Goal: Task Accomplishment & Management: Manage account settings

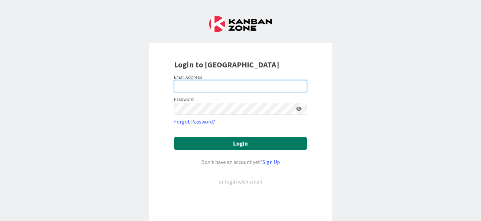
type input "[EMAIL_ADDRESS][PERSON_NAME][DOMAIN_NAME]"
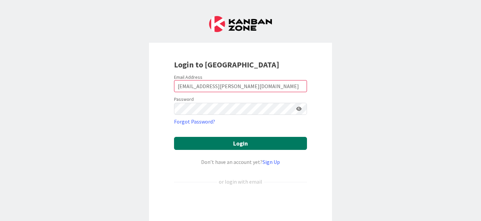
click at [225, 145] on button "Login" at bounding box center [240, 143] width 133 height 13
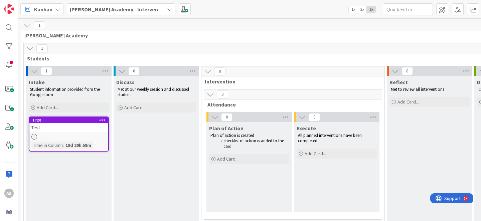
click at [105, 120] on icon at bounding box center [102, 119] width 6 height 5
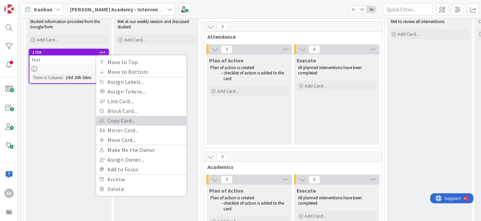
scroll to position [70, 0]
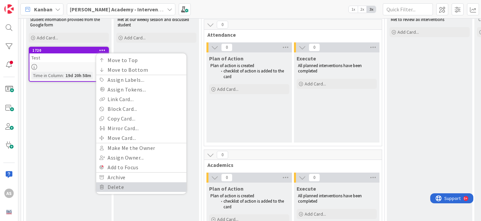
click at [124, 184] on link "Delete" at bounding box center [141, 187] width 90 height 10
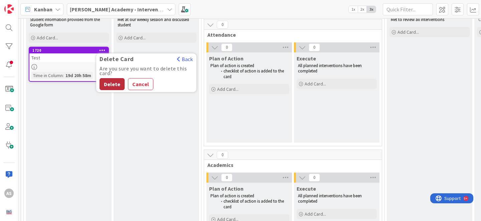
click at [120, 83] on button "Delete" at bounding box center [111, 84] width 25 height 12
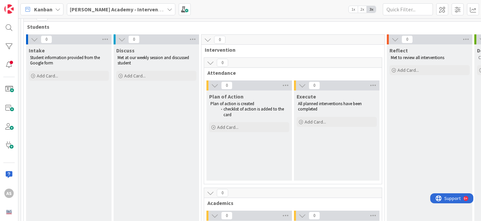
scroll to position [0, 0]
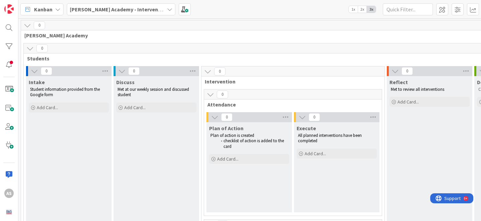
click at [36, 70] on icon at bounding box center [34, 70] width 7 height 7
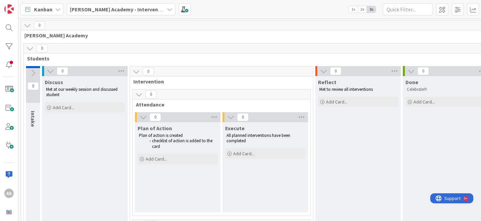
click at [34, 71] on icon at bounding box center [32, 72] width 7 height 7
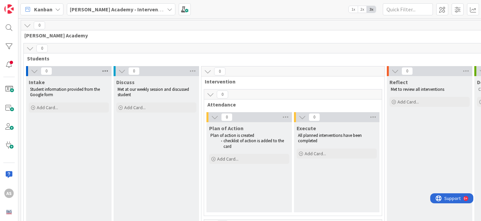
click at [106, 68] on icon at bounding box center [105, 71] width 9 height 10
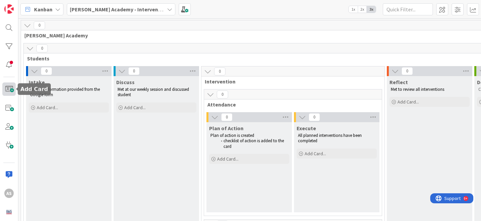
click at [8, 89] on span at bounding box center [8, 88] width 13 height 13
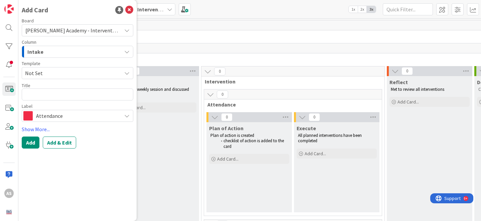
click at [83, 73] on span "Not Set" at bounding box center [70, 73] width 91 height 9
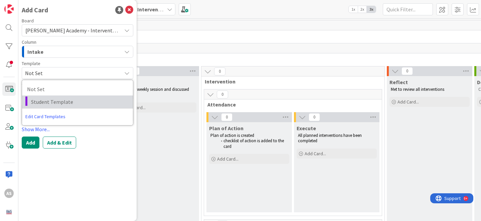
click at [83, 105] on span "Student Template" at bounding box center [79, 101] width 97 height 9
type textarea "x"
type textarea "Student Template"
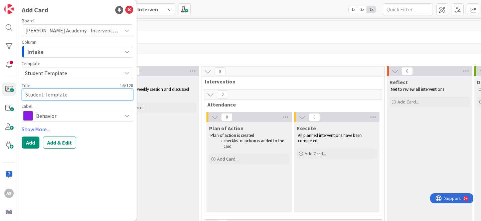
click at [71, 97] on textarea "Student Template" at bounding box center [77, 94] width 111 height 12
click at [94, 147] on div "Add Add & Edit" at bounding box center [77, 143] width 111 height 12
click at [73, 97] on textarea "Student Template" at bounding box center [77, 94] width 111 height 12
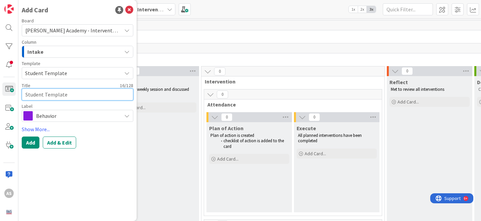
type textarea "x"
type textarea "H"
type textarea "x"
type textarea "Ha"
type textarea "x"
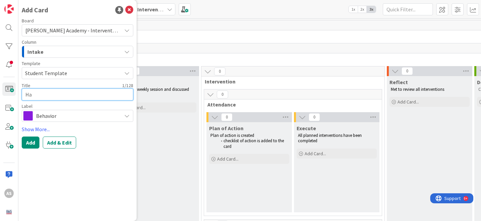
type textarea "Hay"
type textarea "x"
type textarea "Hayd"
type textarea "x"
type textarea "Hayde"
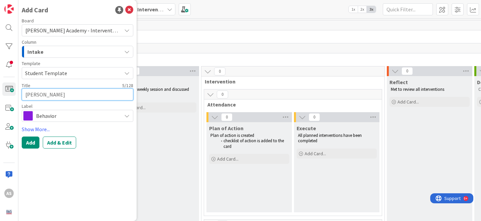
type textarea "x"
type textarea "Hayden"
type textarea "x"
type textarea "Hayden"
type textarea "x"
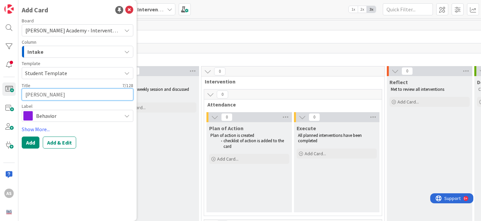
type textarea "Hayden B"
type textarea "x"
type textarea "Hayden Ba"
type textarea "x"
type textarea "Hayden Bai"
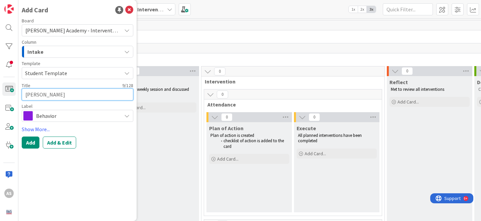
type textarea "x"
type textarea "Hayden Bail"
type textarea "x"
type textarea "Hayden Baile"
type textarea "x"
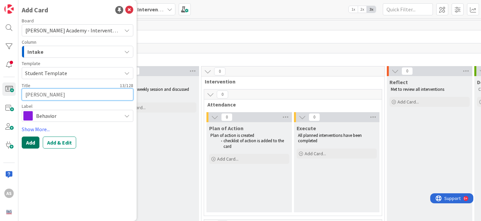
type textarea "[PERSON_NAME]"
click at [30, 143] on button "Add" at bounding box center [31, 143] width 18 height 12
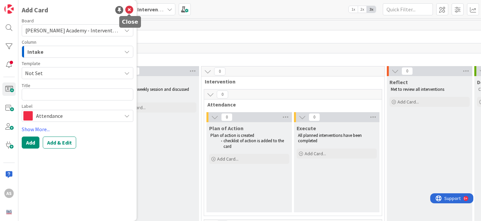
click at [130, 10] on icon at bounding box center [129, 10] width 8 height 8
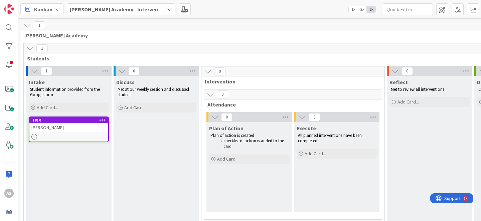
click at [58, 125] on div "[PERSON_NAME]" at bounding box center [68, 127] width 79 height 9
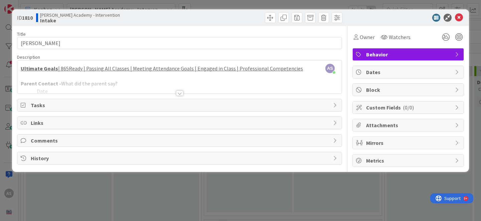
click at [177, 93] on div at bounding box center [179, 92] width 7 height 5
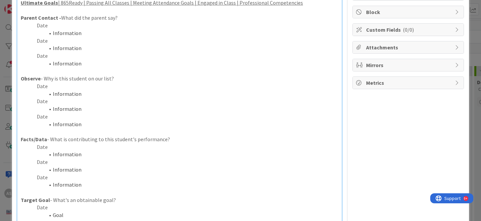
scroll to position [75, 0]
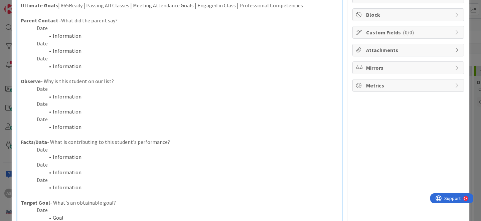
click at [64, 86] on p "Date" at bounding box center [179, 89] width 317 height 8
drag, startPoint x: 86, startPoint y: 95, endPoint x: 46, endPoint y: 96, distance: 39.7
click at [46, 96] on li "Information" at bounding box center [183, 97] width 309 height 8
click at [182, 96] on li "Talking a lot to those around him, and not doing his work. Tried pulling to a d…" at bounding box center [183, 97] width 309 height 8
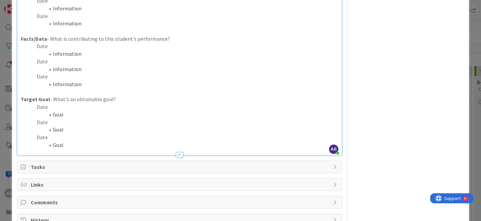
scroll to position [206, 0]
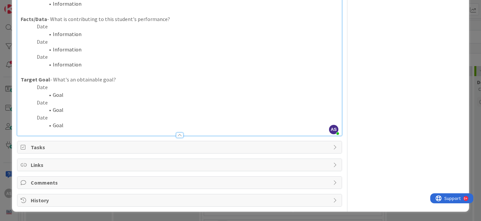
click at [77, 200] on span "History" at bounding box center [180, 200] width 299 height 8
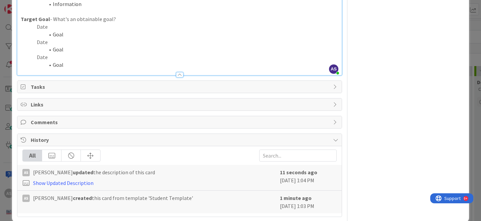
scroll to position [276, 0]
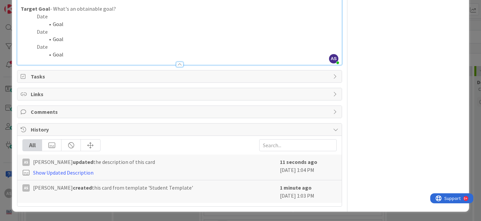
click at [78, 131] on span "History" at bounding box center [180, 129] width 299 height 8
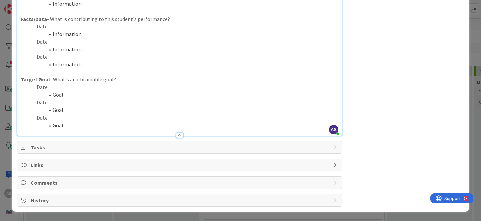
click at [59, 183] on span "Comments" at bounding box center [180, 183] width 299 height 8
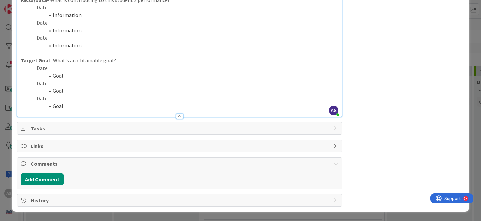
click at [61, 165] on span "Comments" at bounding box center [180, 164] width 299 height 8
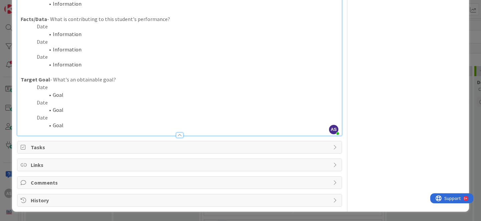
click at [56, 164] on span "Links" at bounding box center [180, 165] width 299 height 8
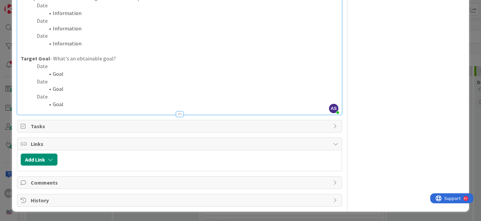
click at [51, 141] on span "Links" at bounding box center [180, 144] width 299 height 8
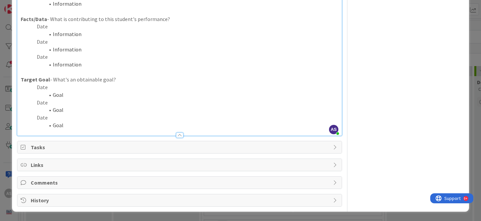
click at [45, 146] on span "Tasks" at bounding box center [180, 147] width 299 height 8
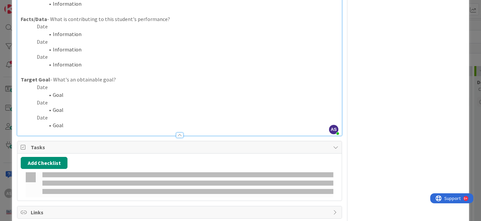
scroll to position [259, 0]
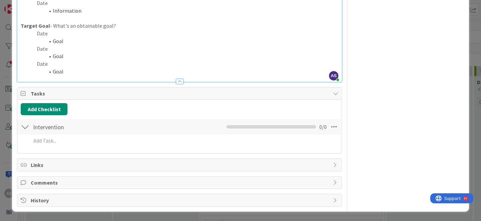
click at [52, 96] on span "Tasks" at bounding box center [180, 93] width 299 height 8
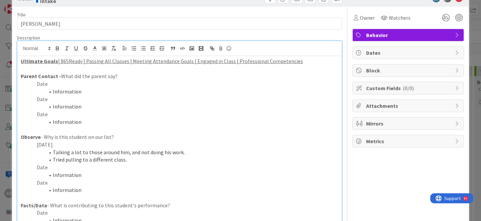
scroll to position [0, 0]
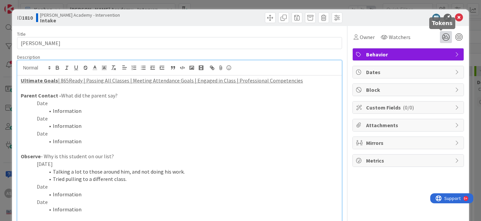
click at [440, 39] on icon at bounding box center [446, 37] width 12 height 12
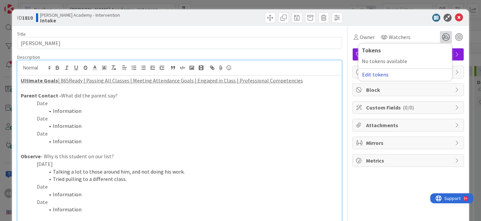
click at [382, 73] on button "Edit tokens" at bounding box center [374, 74] width 27 height 6
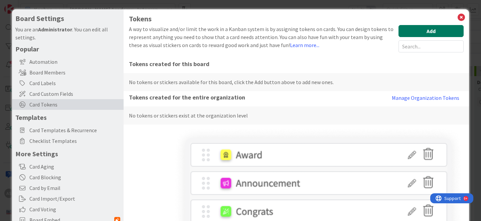
click at [432, 33] on button "Add" at bounding box center [430, 31] width 65 height 12
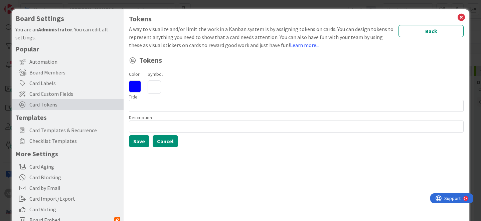
click at [166, 144] on button "Cancel" at bounding box center [165, 141] width 25 height 12
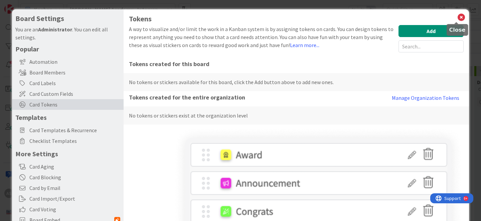
click at [457, 19] on icon at bounding box center [461, 17] width 9 height 9
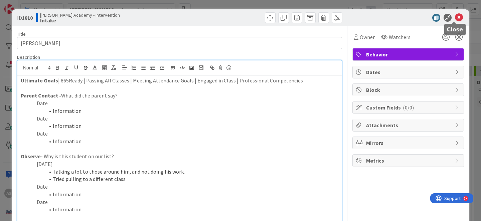
click at [455, 16] on icon at bounding box center [459, 18] width 8 height 8
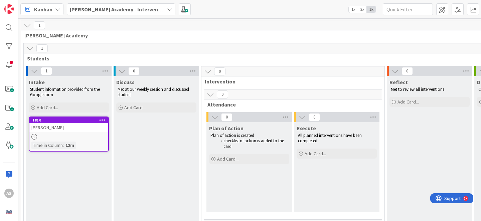
click at [77, 129] on div "[PERSON_NAME]" at bounding box center [68, 127] width 79 height 9
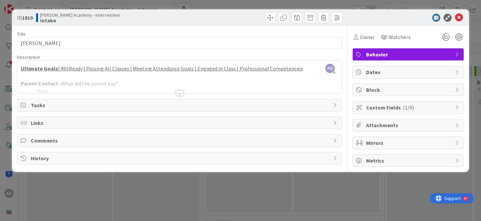
click at [85, 144] on span "Comments" at bounding box center [180, 141] width 299 height 8
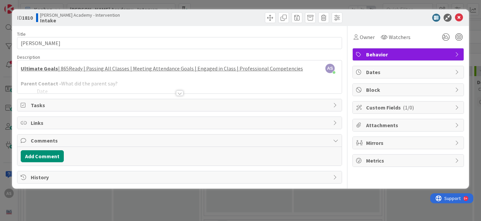
click at [85, 144] on span "Comments" at bounding box center [180, 141] width 299 height 8
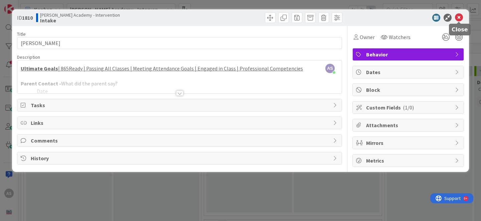
click at [458, 19] on icon at bounding box center [459, 18] width 8 height 8
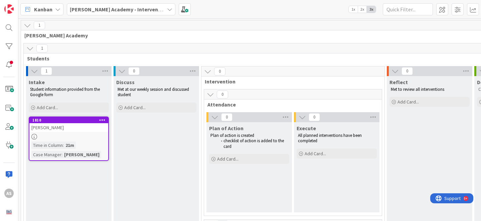
click at [83, 131] on div "[PERSON_NAME]" at bounding box center [68, 127] width 79 height 9
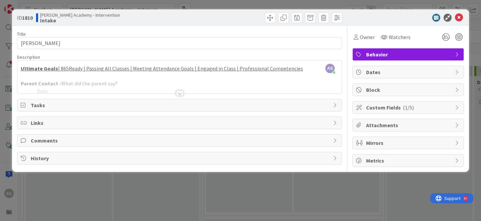
click at [398, 108] on span "Custom Fields ( 1/5 )" at bounding box center [408, 107] width 85 height 8
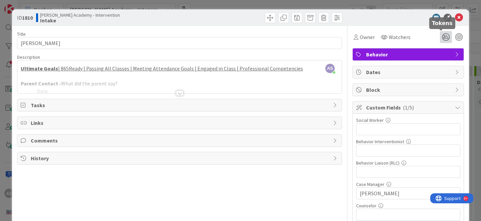
click at [442, 36] on icon at bounding box center [446, 37] width 12 height 12
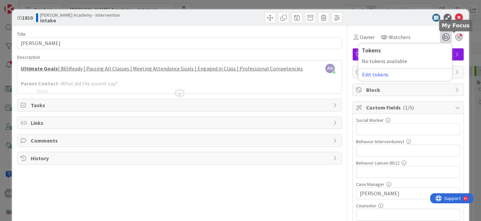
click at [452, 33] on div at bounding box center [454, 32] width 4 height 2
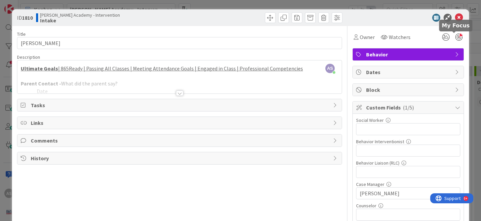
click at [455, 35] on div at bounding box center [458, 36] width 7 height 7
click at [455, 38] on div at bounding box center [458, 36] width 7 height 7
click at [377, 24] on div "ID 1810 [PERSON_NAME] Academy - Intervention Intake" at bounding box center [240, 17] width 457 height 17
click at [455, 18] on icon at bounding box center [459, 18] width 8 height 8
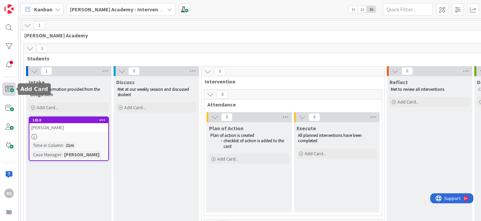
click at [4, 91] on span at bounding box center [8, 88] width 13 height 13
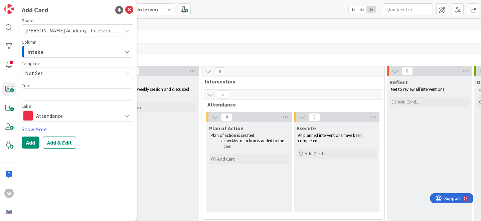
type textarea "x"
type textarea "J"
type textarea "x"
type textarea "Jor"
type textarea "x"
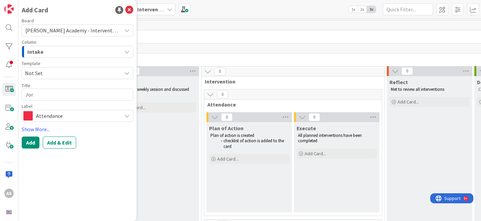
type textarea "Jord"
type textarea "x"
type textarea "Jorda"
type textarea "x"
type textarea "Jordan"
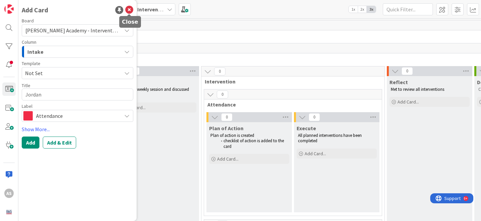
click at [131, 12] on icon at bounding box center [129, 10] width 8 height 8
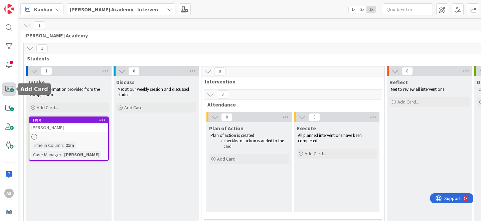
click at [9, 88] on span at bounding box center [8, 88] width 13 height 13
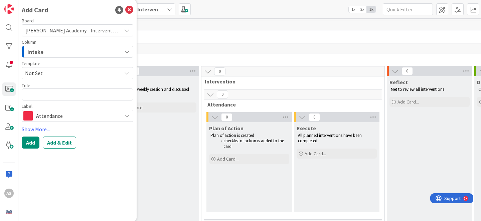
type textarea "x"
type textarea "J"
type textarea "x"
type textarea "Jo"
type textarea "x"
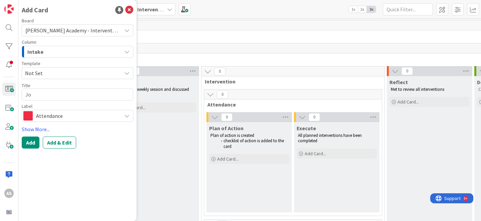
type textarea "Jor"
type textarea "x"
type textarea "Jord"
type textarea "x"
type textarea "Jorda"
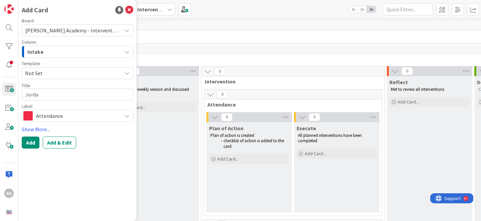
type textarea "x"
type textarea "Jordan"
type textarea "x"
type textarea "Jordan"
type textarea "x"
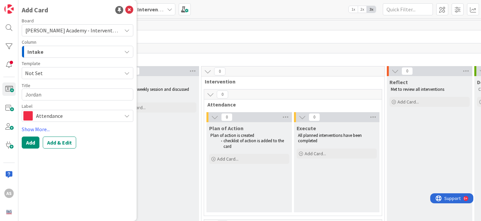
type textarea "[PERSON_NAME]"
type textarea "x"
type textarea "[PERSON_NAME]"
type textarea "x"
type textarea "[PERSON_NAME]"
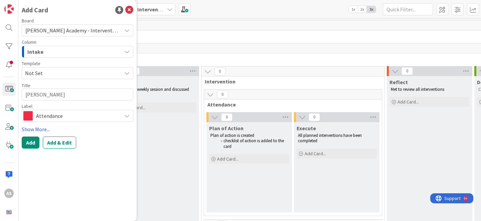
type textarea "x"
type textarea "[PERSON_NAME]"
type textarea "x"
type textarea "[PERSON_NAME]"
click at [101, 116] on span "Attendance" at bounding box center [77, 115] width 82 height 9
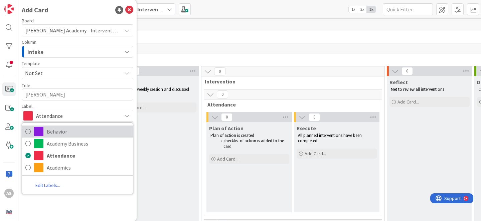
click at [93, 129] on span "Behavior" at bounding box center [88, 131] width 83 height 10
type textarea "x"
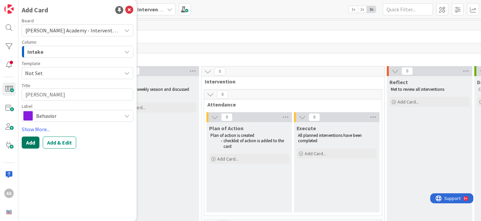
click at [33, 143] on button "Add" at bounding box center [31, 143] width 18 height 12
click at [127, 9] on icon at bounding box center [129, 10] width 8 height 8
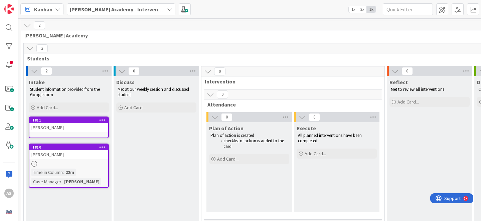
click at [73, 126] on div "[PERSON_NAME]" at bounding box center [68, 127] width 79 height 9
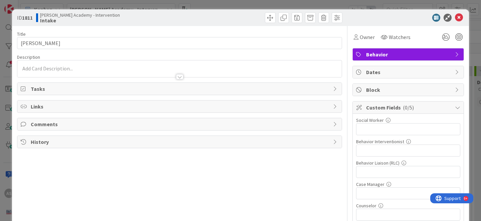
scroll to position [37, 0]
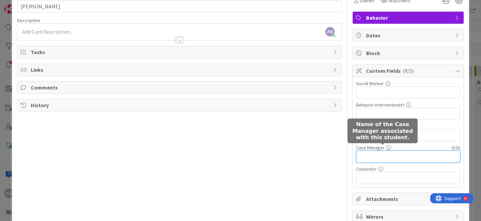
click at [379, 158] on input "text" at bounding box center [408, 157] width 104 height 12
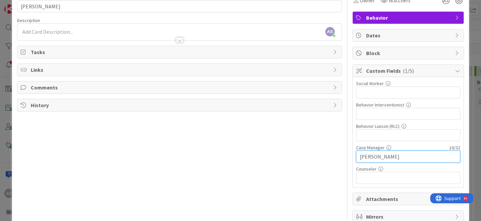
scroll to position [0, 0]
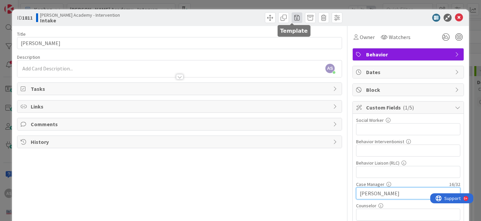
type input "[PERSON_NAME]"
click at [295, 19] on span at bounding box center [296, 17] width 11 height 11
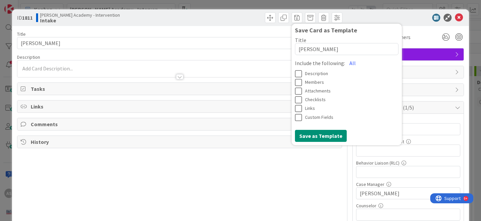
click at [217, 51] on div "Title 12 / 128 [PERSON_NAME] Description AS [PERSON_NAME] just joined Owner Wat…" at bounding box center [179, 151] width 325 height 251
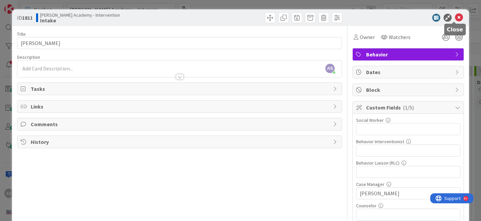
click at [455, 18] on icon at bounding box center [459, 18] width 8 height 8
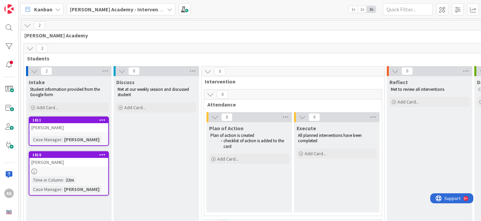
click at [104, 122] on icon at bounding box center [102, 119] width 6 height 5
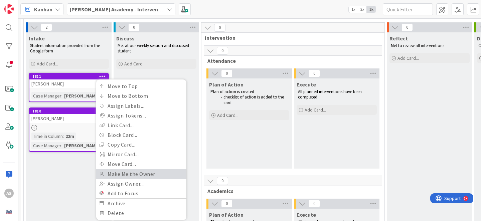
scroll to position [62, 0]
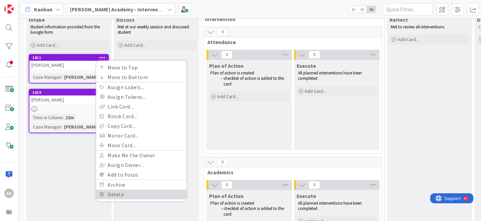
click at [117, 193] on link "Delete" at bounding box center [141, 195] width 90 height 10
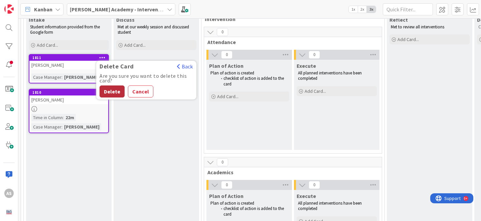
click at [114, 91] on button "Delete" at bounding box center [111, 91] width 25 height 12
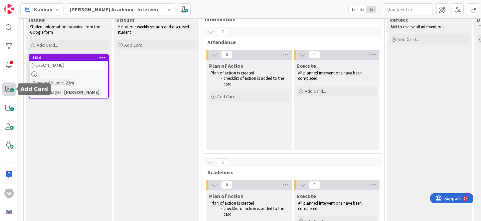
click at [6, 90] on span at bounding box center [8, 88] width 13 height 13
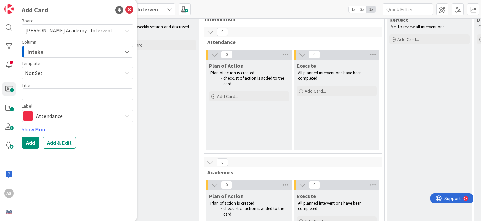
click at [85, 76] on span "Not Set" at bounding box center [70, 73] width 91 height 9
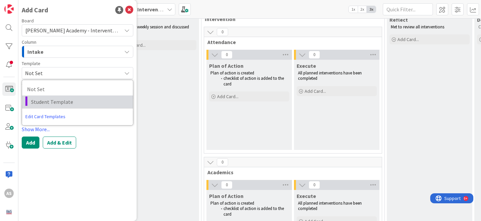
click at [76, 99] on span "Student Template" at bounding box center [79, 101] width 97 height 9
type textarea "x"
type textarea "Student Template"
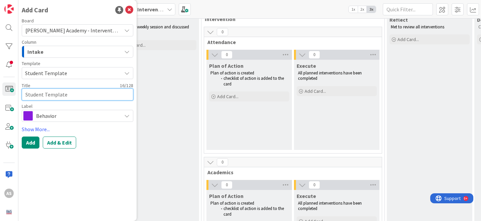
click at [72, 95] on textarea "Student Template" at bounding box center [77, 94] width 111 height 12
type textarea "x"
type textarea "Student Templat"
type textarea "x"
type textarea "Student Templa"
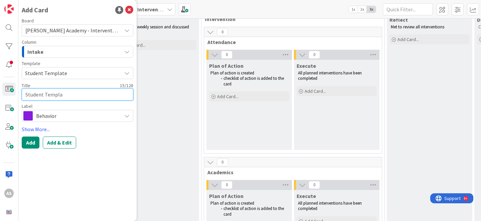
type textarea "x"
type textarea "Student Templ"
type textarea "x"
type textarea "Student Temp"
type textarea "x"
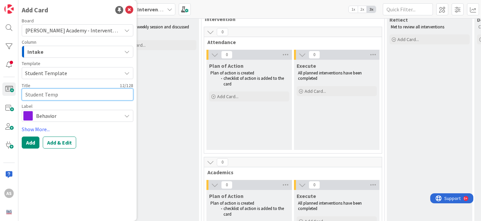
type textarea "Student Tem"
type textarea "x"
type textarea "Student Te"
type textarea "x"
type textarea "Student T"
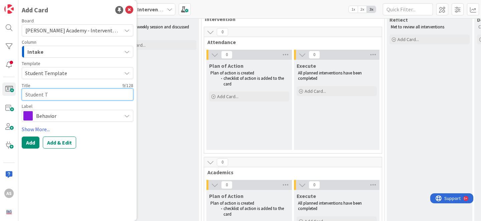
type textarea "x"
type textarea "Student"
type textarea "x"
type textarea "Student"
type textarea "x"
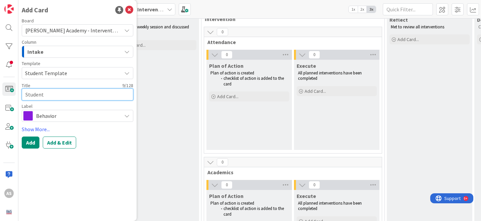
type textarea "Studen"
type textarea "x"
type textarea "Stude"
type textarea "x"
type textarea "Stud"
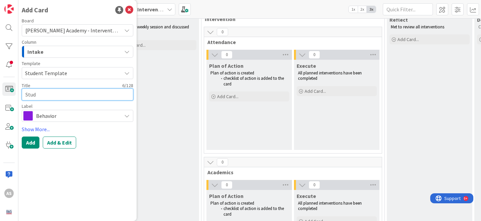
type textarea "x"
type textarea "Stu"
type textarea "x"
type textarea "St"
type textarea "x"
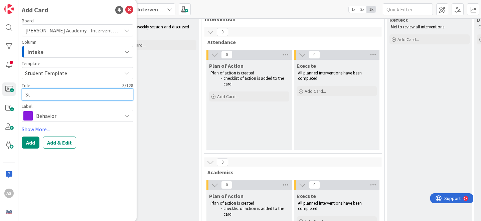
type textarea "S"
type textarea "x"
type textarea "J"
type textarea "x"
type textarea "Jo"
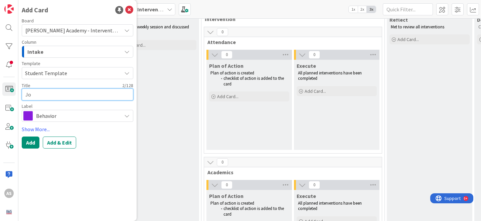
type textarea "x"
type textarea "Jor"
type textarea "x"
type textarea "Jord"
type textarea "x"
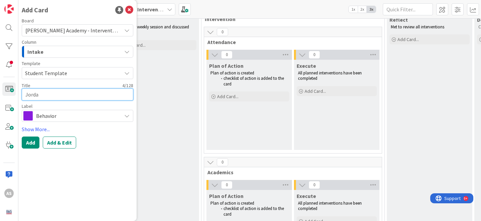
type textarea "Jordan"
type textarea "x"
type textarea "Jordan"
type textarea "x"
type textarea "[PERSON_NAME]"
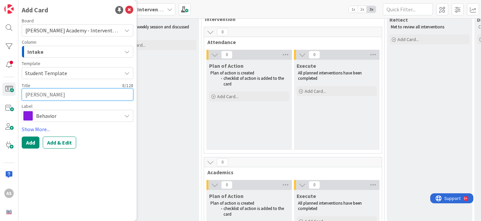
type textarea "x"
type textarea "[PERSON_NAME]"
type textarea "x"
type textarea "[PERSON_NAME]"
type textarea "x"
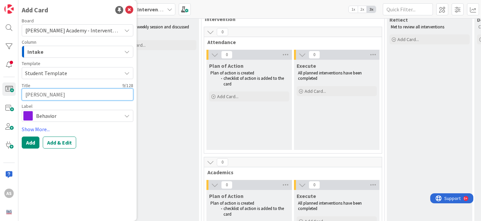
type textarea "[PERSON_NAME]"
type textarea "x"
type textarea "[PERSON_NAME]"
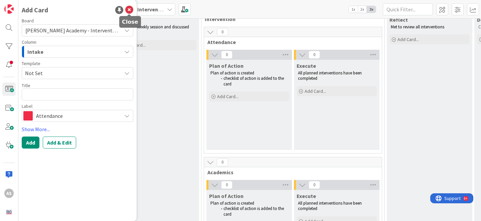
click at [131, 7] on icon at bounding box center [129, 10] width 8 height 8
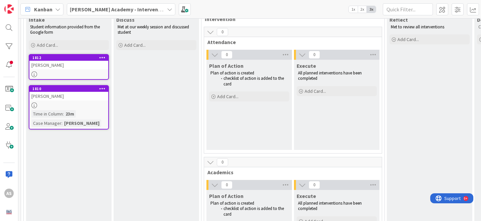
click at [66, 65] on div "[PERSON_NAME]" at bounding box center [68, 65] width 79 height 9
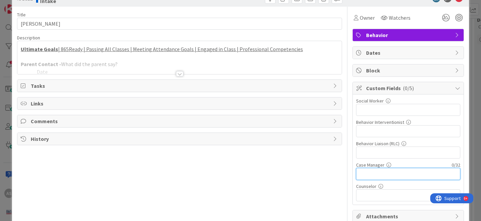
click at [367, 174] on input "text" at bounding box center [408, 174] width 104 height 12
type input "[PERSON_NAME]"
click at [176, 73] on div at bounding box center [179, 73] width 7 height 5
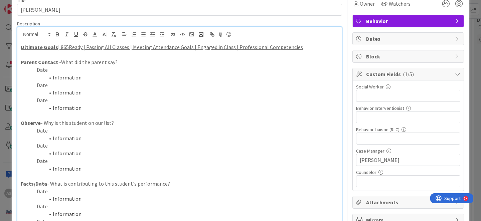
scroll to position [52, 0]
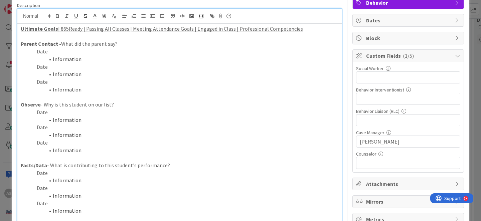
click at [47, 113] on p "Date" at bounding box center [179, 112] width 317 height 8
drag, startPoint x: 80, startPoint y: 120, endPoint x: 53, endPoint y: 118, distance: 27.4
click at [53, 118] on li "Information" at bounding box center [183, 120] width 309 height 8
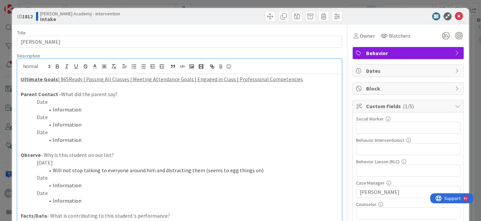
scroll to position [0, 0]
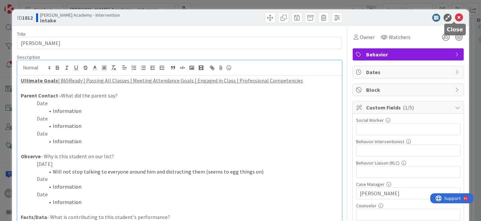
click at [455, 19] on icon at bounding box center [459, 18] width 8 height 8
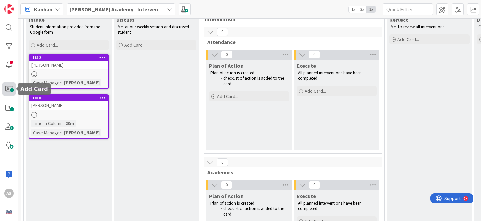
click at [5, 94] on span at bounding box center [8, 88] width 13 height 13
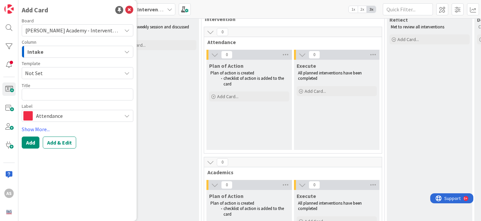
click at [58, 75] on span "Not Set" at bounding box center [70, 73] width 91 height 9
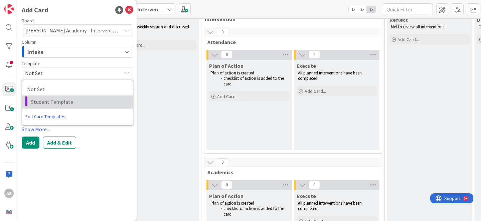
click at [53, 99] on span "Student Template" at bounding box center [79, 101] width 97 height 9
type textarea "x"
type textarea "Student Template"
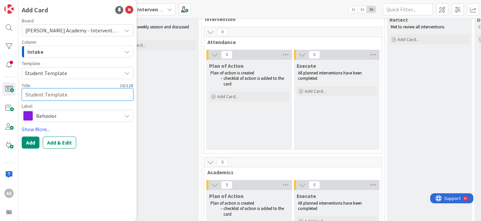
click at [49, 94] on textarea "Student Template" at bounding box center [77, 94] width 111 height 12
type textarea "x"
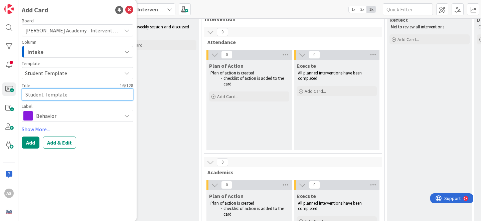
type textarea "I"
type textarea "x"
type textarea "Is"
type textarea "x"
type textarea "Iss"
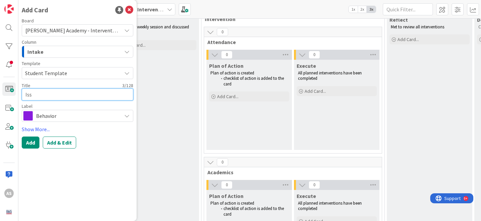
type textarea "x"
type textarea "Issa"
type textarea "x"
type textarea "Issai"
type textarea "x"
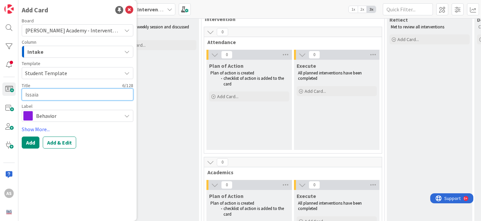
type textarea "Issaiah"
type textarea "x"
type textarea "Issaiah"
type textarea "x"
type textarea "Issaiah G"
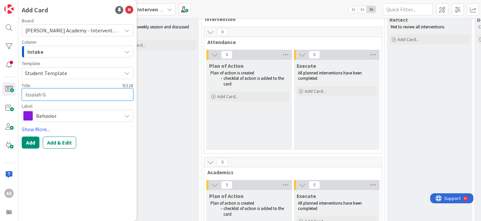
type textarea "x"
type textarea "Issaiah Go"
type textarea "x"
type textarea "Issaiah [DEMOGRAPHIC_DATA]"
type textarea "x"
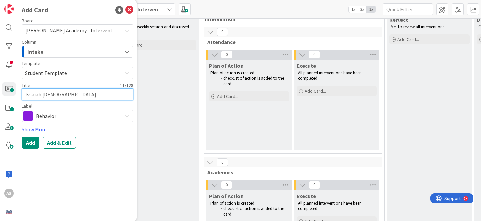
type textarea "Issaiah Godf"
type textarea "x"
type textarea "Issaiah Godfr"
type textarea "x"
type textarea "[PERSON_NAME]"
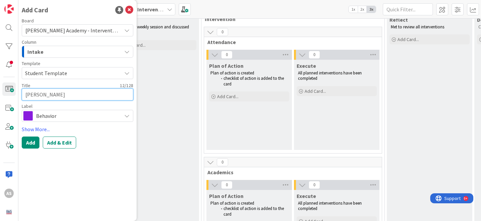
type textarea "x"
type textarea "[PERSON_NAME]"
click at [32, 138] on button "Add" at bounding box center [31, 143] width 18 height 12
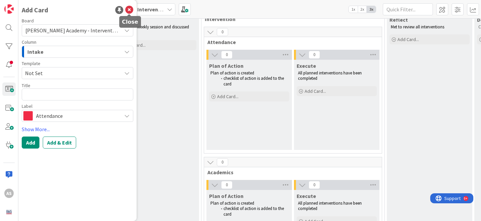
click at [129, 8] on icon at bounding box center [129, 10] width 8 height 8
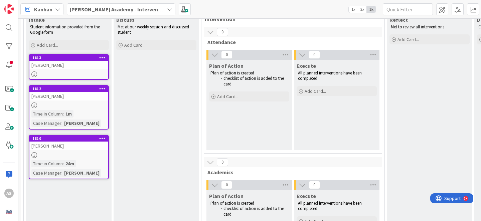
click at [53, 73] on div at bounding box center [68, 74] width 79 height 6
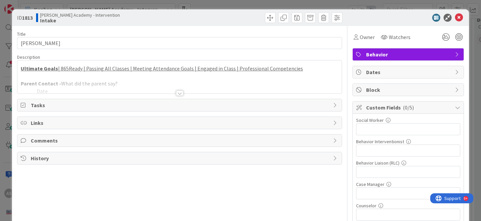
click at [178, 93] on div at bounding box center [179, 92] width 7 height 5
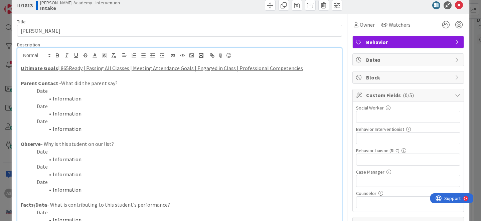
scroll to position [14, 0]
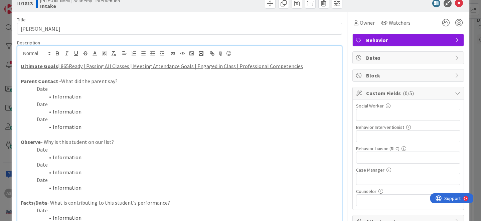
click at [46, 148] on p "Date" at bounding box center [179, 150] width 317 height 8
drag, startPoint x: 81, startPoint y: 156, endPoint x: 51, endPoint y: 157, distance: 30.4
click at [51, 157] on li "Information" at bounding box center [183, 158] width 309 height 8
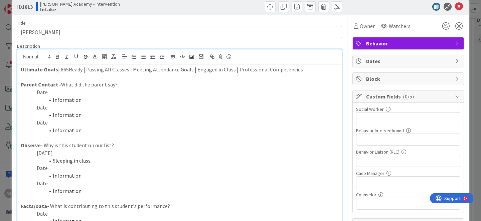
scroll to position [0, 0]
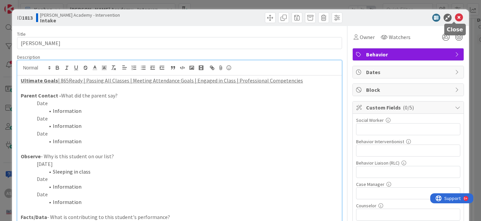
click at [455, 19] on icon at bounding box center [459, 18] width 8 height 8
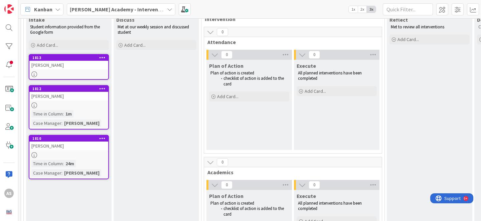
click at [58, 151] on link "1810 [PERSON_NAME] Time in [GEOGRAPHIC_DATA] : 24m Case Manager : [PERSON_NAME]" at bounding box center [69, 157] width 80 height 44
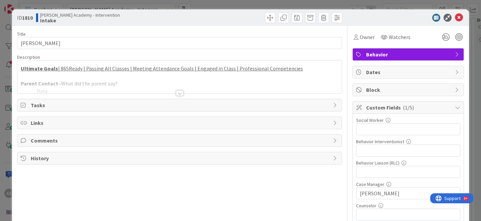
click at [92, 144] on span "Comments" at bounding box center [180, 141] width 299 height 8
click at [49, 158] on button "Add Comment" at bounding box center [42, 156] width 43 height 12
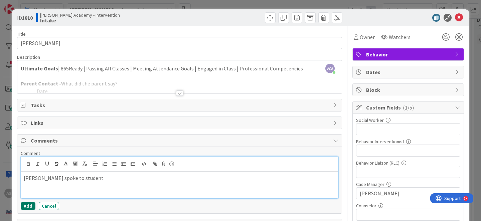
click at [27, 207] on button "Add" at bounding box center [28, 206] width 15 height 8
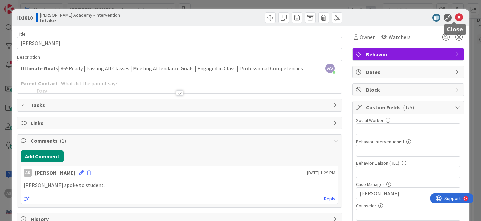
click at [455, 18] on icon at bounding box center [459, 18] width 8 height 8
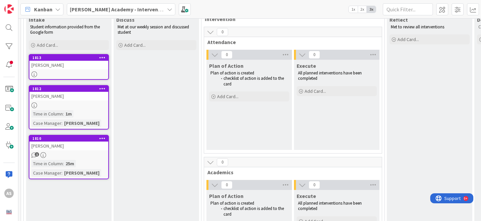
click at [80, 109] on link "1812 [PERSON_NAME] Time in [GEOGRAPHIC_DATA] : 1m Case Manager : [PERSON_NAME]" at bounding box center [69, 107] width 80 height 44
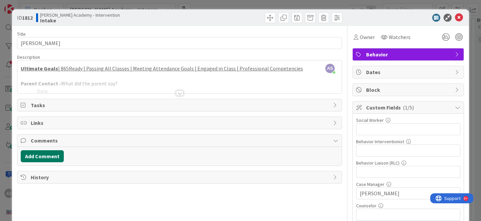
click at [49, 152] on button "Add Comment" at bounding box center [42, 156] width 43 height 12
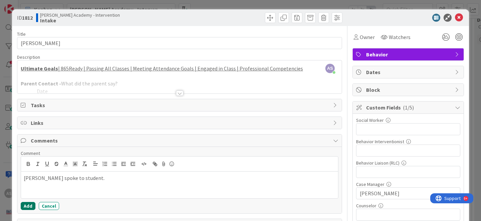
click at [26, 206] on button "Add" at bounding box center [28, 206] width 15 height 8
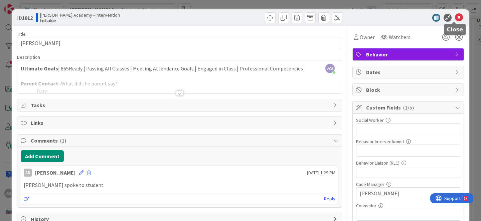
click at [455, 18] on icon at bounding box center [459, 18] width 8 height 8
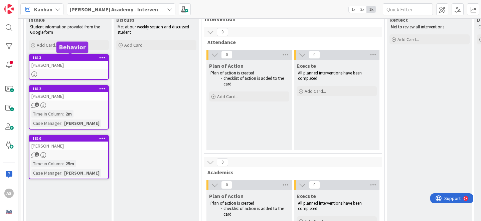
click at [54, 64] on div "[PERSON_NAME]" at bounding box center [68, 65] width 79 height 9
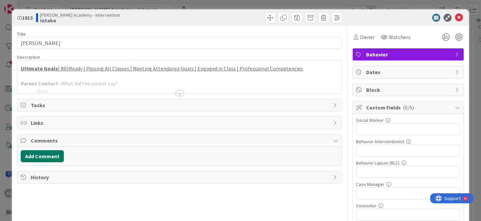
click at [54, 155] on button "Add Comment" at bounding box center [42, 156] width 43 height 12
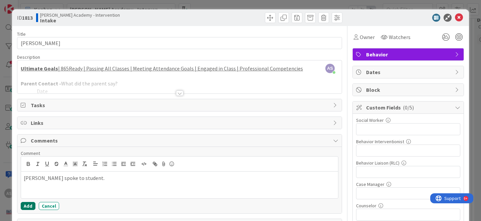
click at [28, 207] on button "Add" at bounding box center [28, 206] width 15 height 8
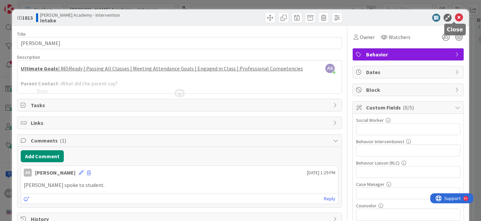
click at [455, 19] on icon at bounding box center [459, 18] width 8 height 8
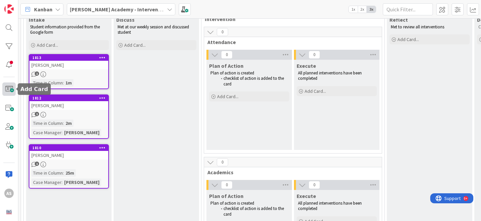
click at [11, 88] on span at bounding box center [8, 88] width 13 height 13
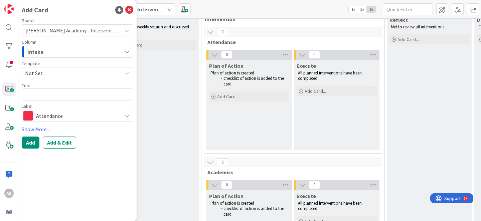
click at [67, 75] on span "Not Set" at bounding box center [70, 73] width 91 height 9
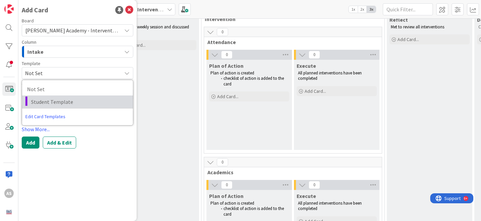
click at [63, 96] on link "Student Template" at bounding box center [77, 101] width 111 height 13
type textarea "x"
type textarea "Student Template"
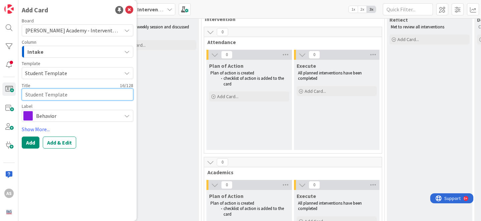
click at [57, 96] on textarea "Student Template" at bounding box center [77, 94] width 111 height 12
type textarea "x"
type textarea "T"
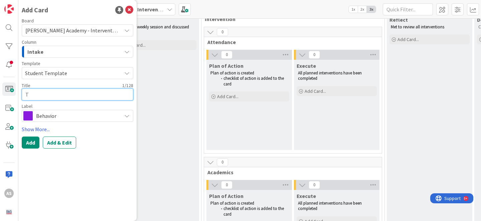
type textarea "x"
type textarea "Ta"
type textarea "x"
type textarea "T"
type textarea "x"
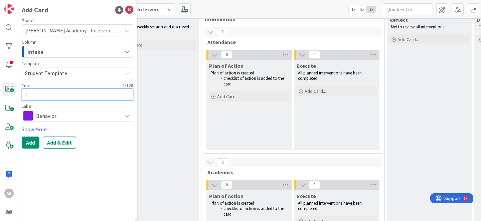
type textarea "Tr"
type textarea "x"
type textarea "Tra"
type textarea "x"
type textarea "[PERSON_NAME]"
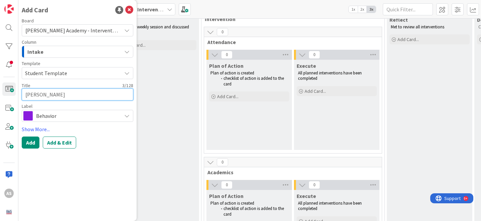
type textarea "x"
type textarea "[PERSON_NAME]"
type textarea "x"
type textarea "[PERSON_NAME]"
type textarea "x"
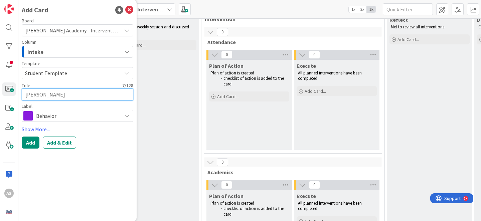
type textarea "[PERSON_NAME]"
type textarea "x"
type textarea "[PERSON_NAME]"
type textarea "x"
type textarea "[PERSON_NAME]"
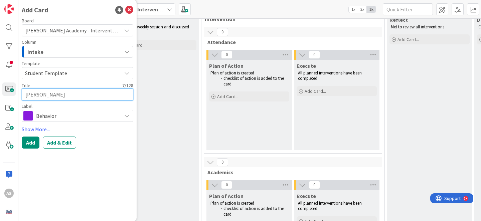
type textarea "x"
type textarea "[PERSON_NAME]"
type textarea "x"
type textarea "[PERSON_NAME]"
click at [35, 140] on button "Add" at bounding box center [31, 143] width 18 height 12
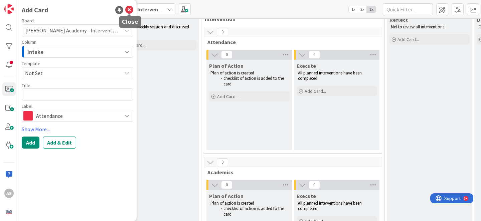
click at [129, 13] on icon at bounding box center [129, 10] width 8 height 8
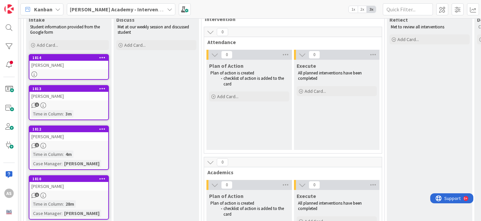
click at [65, 67] on div "[PERSON_NAME]" at bounding box center [68, 65] width 79 height 9
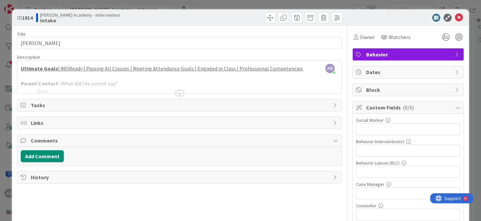
click at [176, 93] on div at bounding box center [179, 92] width 7 height 5
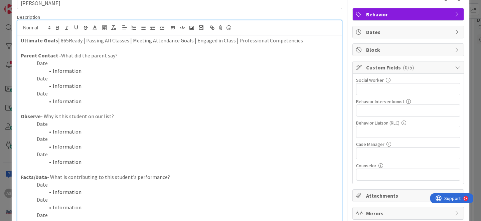
scroll to position [41, 0]
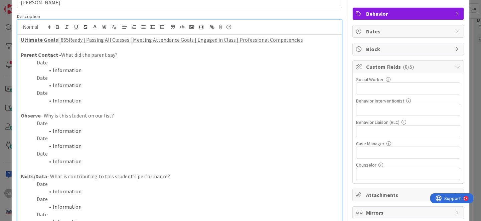
click at [47, 123] on p "Date" at bounding box center [179, 123] width 317 height 8
drag, startPoint x: 81, startPoint y: 132, endPoint x: 51, endPoint y: 132, distance: 30.4
click at [51, 132] on li "Information" at bounding box center [183, 131] width 309 height 8
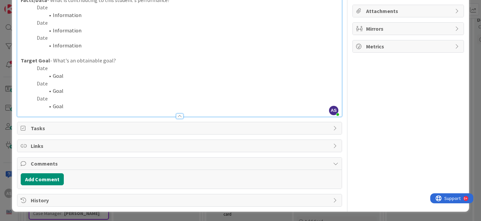
scroll to position [224, 0]
click at [46, 183] on button "Add Comment" at bounding box center [42, 180] width 43 height 12
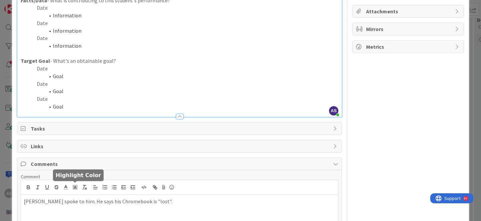
scroll to position [272, 0]
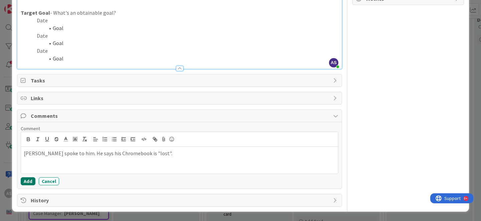
click at [28, 184] on button "Add" at bounding box center [28, 181] width 15 height 8
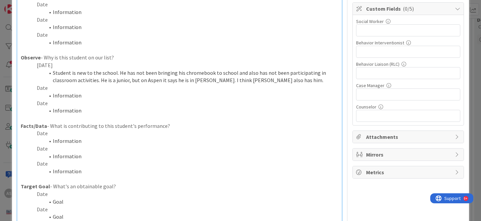
scroll to position [0, 0]
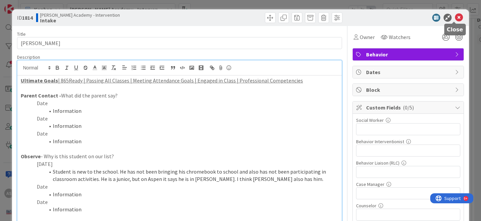
click at [455, 18] on icon at bounding box center [459, 18] width 8 height 8
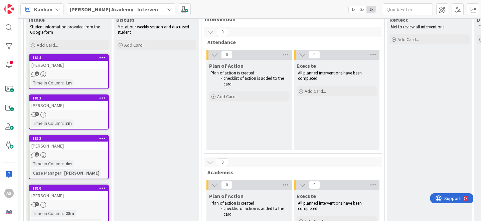
click at [81, 102] on div "[PERSON_NAME]" at bounding box center [68, 105] width 79 height 9
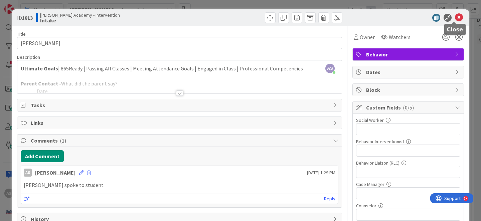
click at [455, 18] on icon at bounding box center [459, 18] width 8 height 8
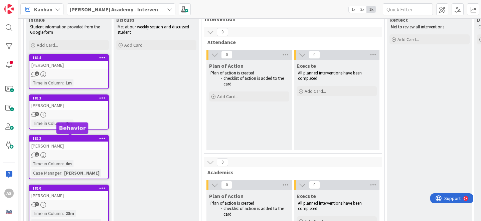
click at [72, 156] on div "1" at bounding box center [68, 155] width 79 height 6
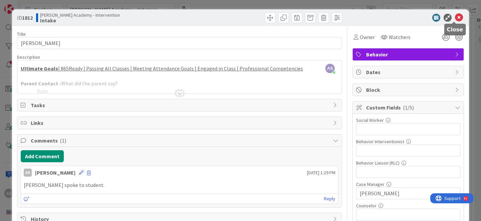
click at [456, 17] on icon at bounding box center [459, 18] width 8 height 8
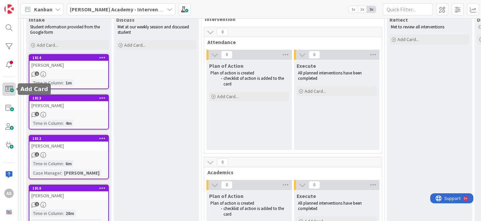
click at [9, 84] on span at bounding box center [8, 88] width 13 height 13
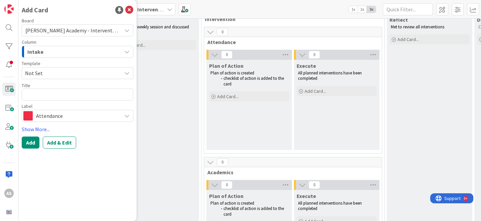
click at [52, 74] on span "Not Set" at bounding box center [70, 73] width 91 height 9
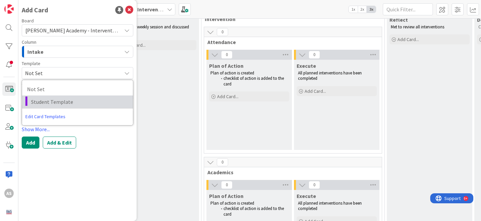
click at [49, 100] on span "Student Template" at bounding box center [79, 101] width 97 height 9
type textarea "x"
type textarea "Student Template"
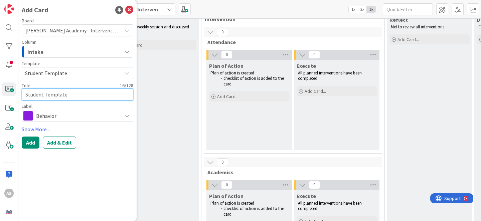
click at [47, 92] on textarea "Student Template" at bounding box center [77, 94] width 111 height 12
type textarea "x"
type textarea "A"
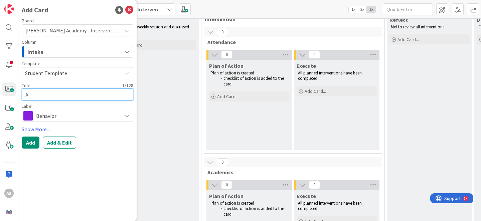
type textarea "x"
type textarea "An"
type textarea "x"
type textarea "And"
type textarea "x"
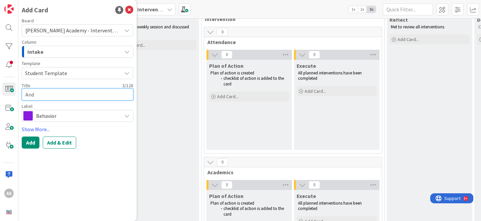
type textarea "Andr"
type textarea "x"
type textarea "[PERSON_NAME]"
type textarea "x"
type textarea "[PERSON_NAME]"
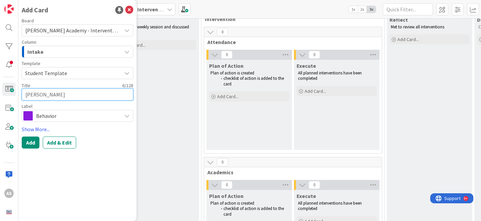
type textarea "x"
type textarea "[PERSON_NAME]"
type textarea "x"
type textarea "[PERSON_NAME]"
type textarea "x"
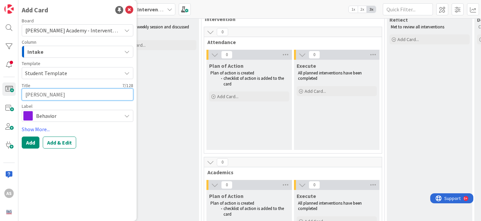
type textarea "[PERSON_NAME]"
type textarea "x"
type textarea "[PERSON_NAME]"
type textarea "x"
type textarea "[PERSON_NAME]"
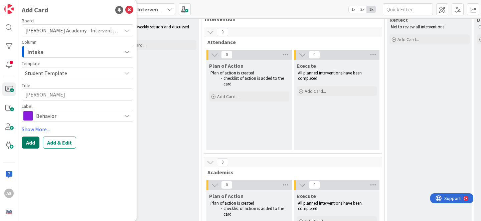
click at [31, 140] on button "Add" at bounding box center [31, 143] width 18 height 12
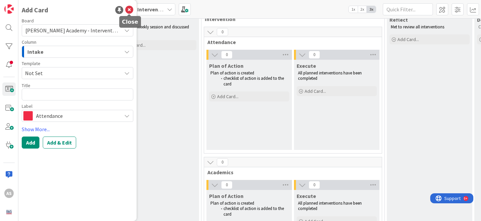
click at [130, 7] on icon at bounding box center [129, 10] width 8 height 8
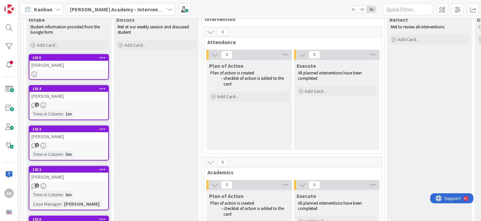
click at [52, 66] on div "[PERSON_NAME]" at bounding box center [68, 65] width 79 height 9
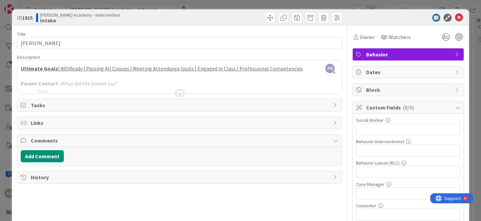
click at [176, 93] on div at bounding box center [179, 92] width 7 height 5
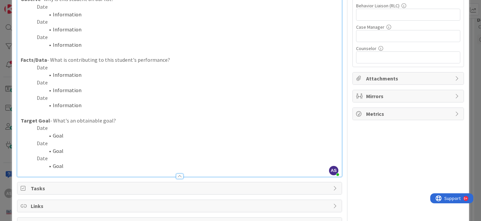
scroll to position [217, 0]
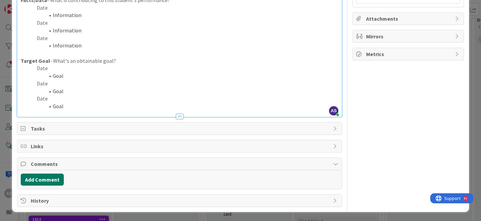
click at [55, 180] on button "Add Comment" at bounding box center [42, 180] width 43 height 12
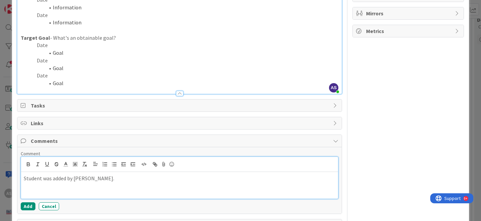
scroll to position [265, 0]
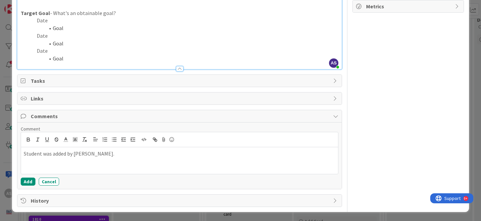
click at [22, 186] on div "Comment Student was added by [PERSON_NAME]. Add Cancel" at bounding box center [179, 155] width 324 height 66
click at [29, 182] on button "Add" at bounding box center [28, 182] width 15 height 8
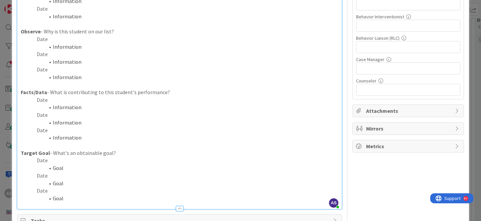
scroll to position [0, 0]
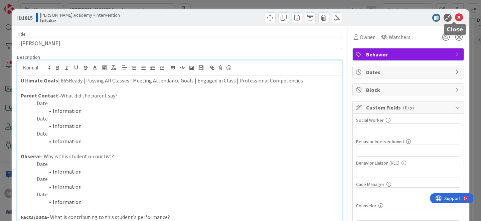
click at [455, 20] on icon at bounding box center [459, 18] width 8 height 8
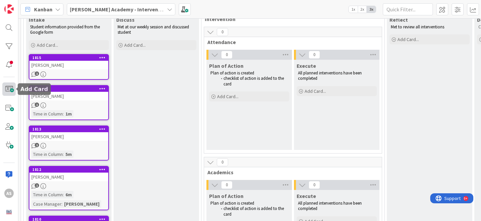
click at [7, 89] on span at bounding box center [8, 88] width 13 height 13
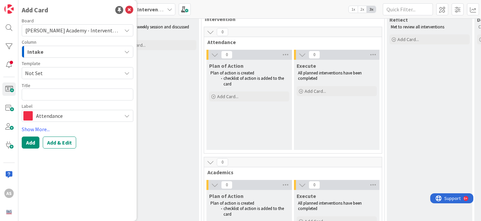
click at [56, 56] on div "Intake" at bounding box center [74, 51] width 96 height 11
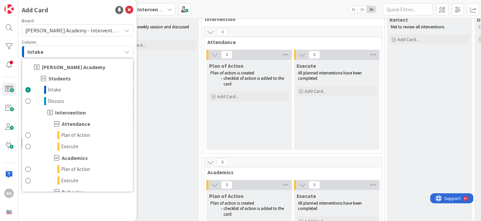
click at [57, 50] on div "Intake" at bounding box center [74, 51] width 96 height 11
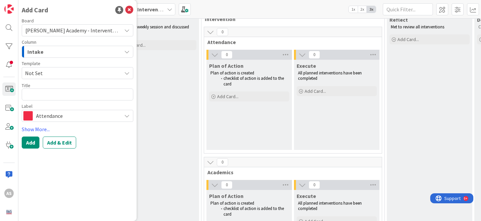
click at [56, 69] on span "Not Set" at bounding box center [70, 73] width 91 height 9
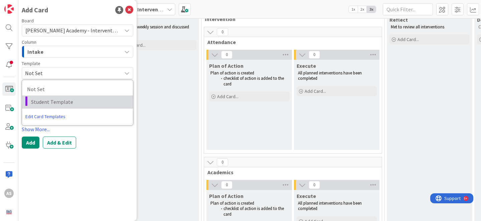
click at [52, 105] on span "Student Template" at bounding box center [79, 101] width 97 height 9
type textarea "x"
type textarea "Student Template"
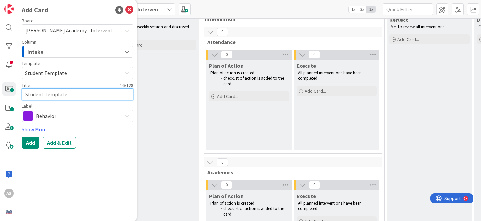
click at [55, 97] on textarea "Student Template" at bounding box center [77, 94] width 111 height 12
type textarea "x"
type textarea "N"
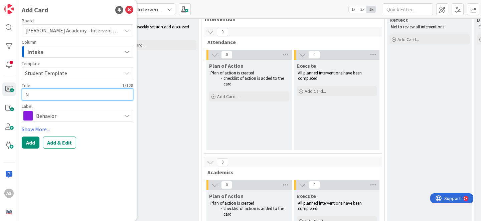
type textarea "x"
type textarea "No"
type textarea "x"
type textarea "Noa"
type textarea "x"
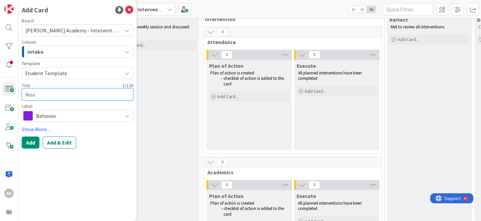
type textarea "[PERSON_NAME]"
type textarea "x"
type textarea "[PERSON_NAME]"
type textarea "x"
click at [33, 146] on button "Add" at bounding box center [31, 143] width 18 height 12
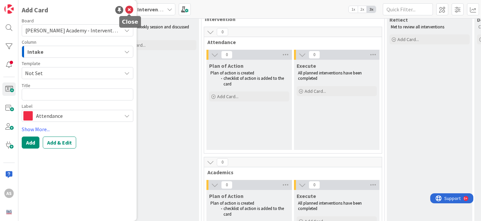
click at [130, 7] on icon at bounding box center [129, 10] width 8 height 8
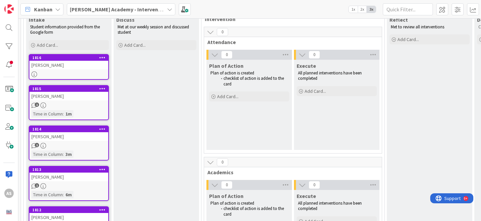
click at [63, 70] on link "1816 [PERSON_NAME]" at bounding box center [69, 67] width 80 height 26
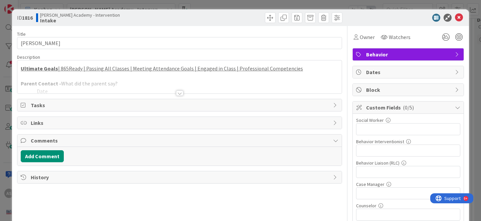
click at [176, 93] on div at bounding box center [179, 92] width 7 height 5
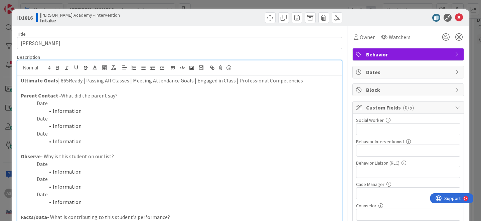
click at [47, 164] on p "Date" at bounding box center [179, 164] width 317 height 8
drag, startPoint x: 85, startPoint y: 174, endPoint x: 42, endPoint y: 173, distance: 42.7
click at [42, 173] on li "Information" at bounding box center [183, 172] width 309 height 8
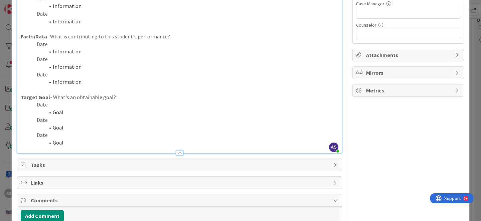
scroll to position [217, 0]
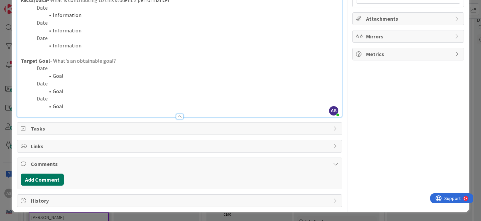
click at [39, 183] on button "Add Comment" at bounding box center [42, 180] width 43 height 12
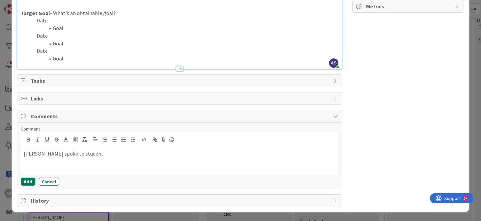
click at [25, 182] on button "Add" at bounding box center [28, 182] width 15 height 8
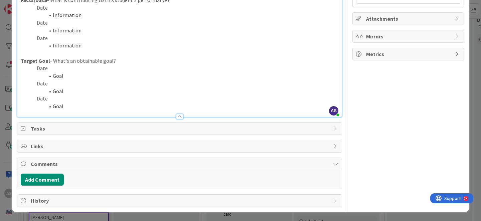
scroll to position [259, 0]
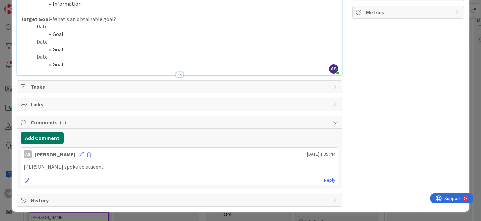
click at [49, 137] on button "Add Comment" at bounding box center [42, 138] width 43 height 12
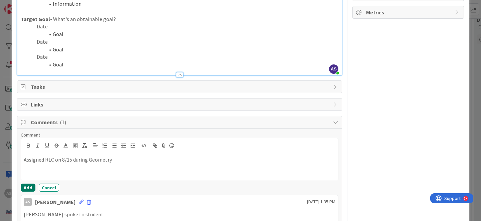
click at [26, 188] on button "Add" at bounding box center [28, 188] width 15 height 8
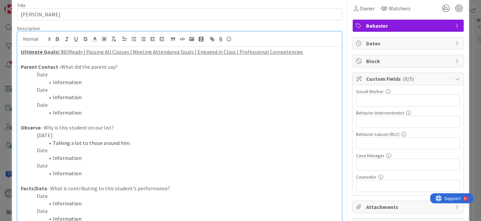
scroll to position [41, 0]
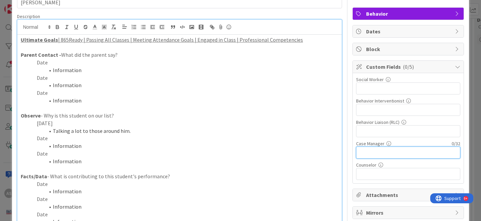
click at [371, 153] on input "text" at bounding box center [408, 153] width 104 height 12
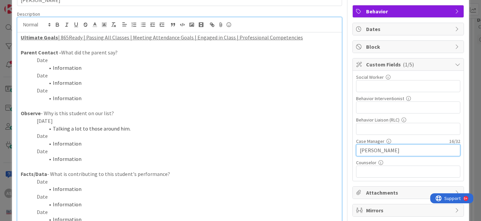
scroll to position [0, 0]
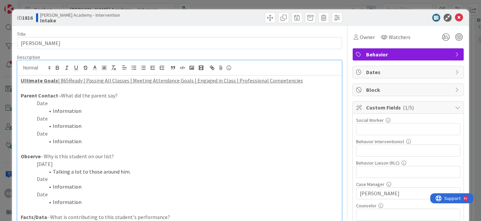
click at [394, 30] on div "Owner Watchers" at bounding box center [407, 34] width 111 height 17
click at [455, 19] on icon at bounding box center [459, 18] width 8 height 8
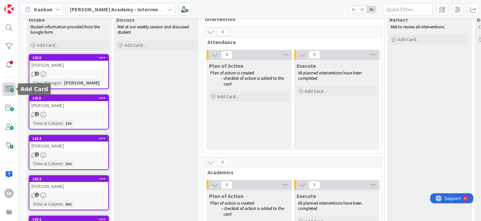
click at [9, 93] on span at bounding box center [8, 88] width 13 height 13
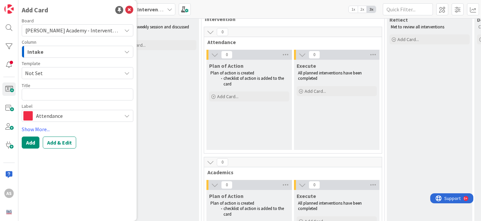
click at [80, 72] on span "Not Set" at bounding box center [70, 73] width 91 height 9
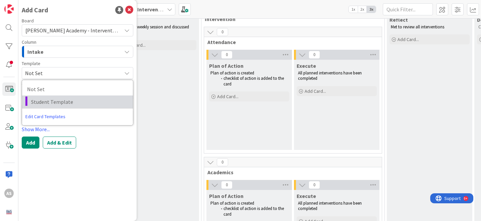
click at [79, 99] on span "Student Template" at bounding box center [79, 101] width 97 height 9
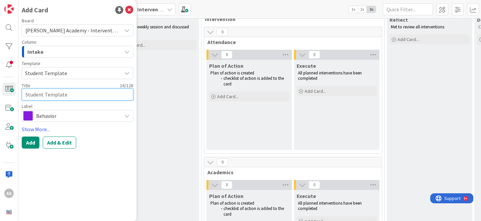
click at [55, 98] on textarea "Student Template" at bounding box center [77, 94] width 111 height 12
click at [32, 142] on button "Add" at bounding box center [31, 143] width 18 height 12
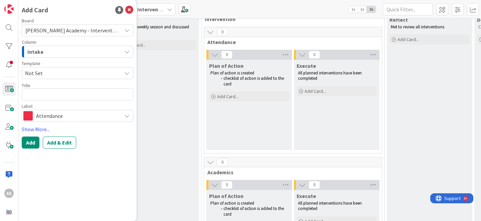
click at [125, 13] on icon at bounding box center [129, 10] width 8 height 8
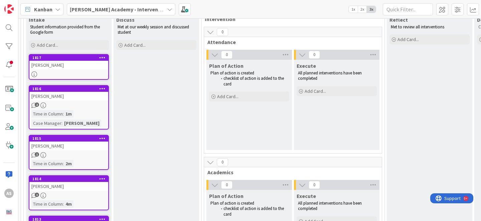
click at [56, 64] on div "[PERSON_NAME]" at bounding box center [68, 65] width 79 height 9
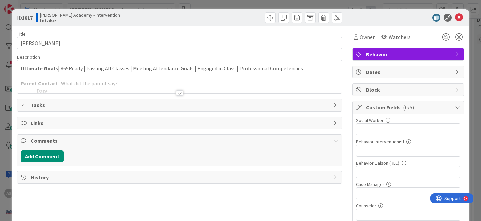
scroll to position [17, 0]
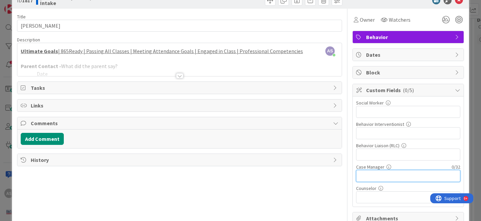
click at [376, 176] on input "text" at bounding box center [408, 176] width 104 height 12
click at [179, 75] on div at bounding box center [179, 75] width 7 height 5
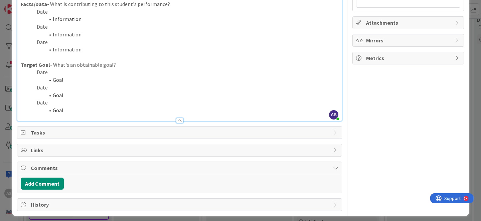
scroll to position [217, 0]
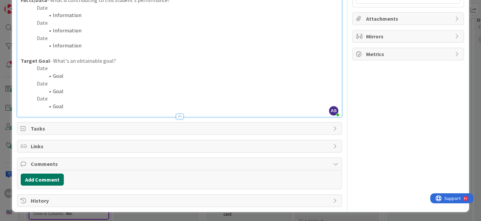
click at [50, 180] on button "Add Comment" at bounding box center [42, 180] width 43 height 12
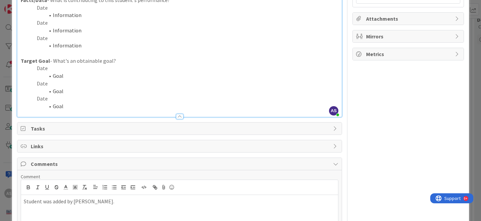
scroll to position [265, 0]
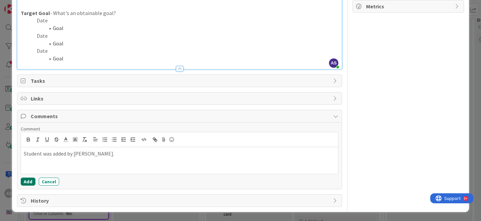
click at [27, 183] on button "Add" at bounding box center [28, 182] width 15 height 8
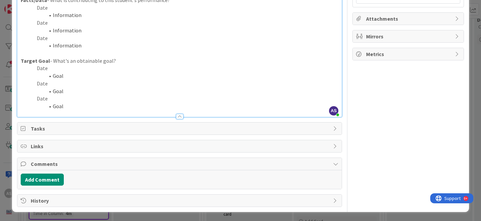
scroll to position [0, 0]
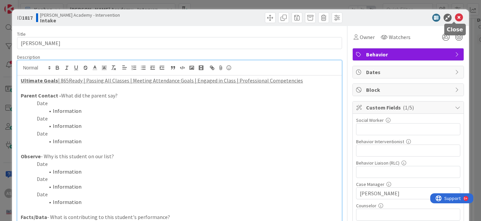
click at [455, 20] on icon at bounding box center [459, 18] width 8 height 8
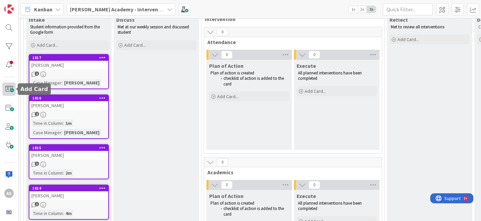
click at [11, 92] on span at bounding box center [8, 88] width 13 height 13
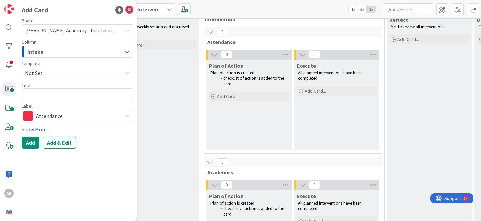
click at [59, 75] on span "Not Set" at bounding box center [70, 73] width 91 height 9
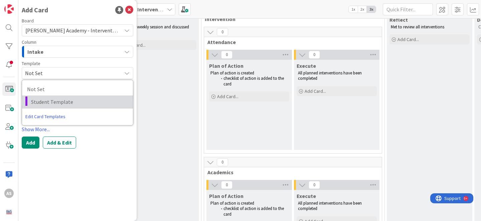
click at [57, 98] on span "Student Template" at bounding box center [79, 101] width 97 height 9
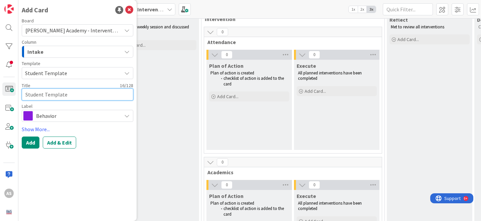
click at [52, 94] on textarea "Student Template" at bounding box center [77, 94] width 111 height 12
click at [32, 145] on button "Add" at bounding box center [31, 143] width 18 height 12
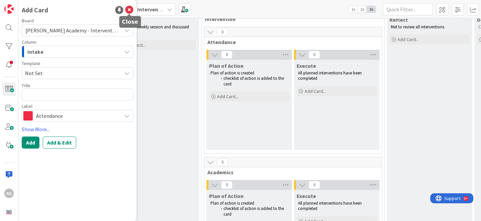
click at [129, 9] on icon at bounding box center [129, 10] width 8 height 8
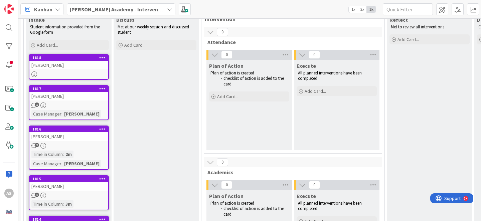
click at [58, 62] on div "[PERSON_NAME]" at bounding box center [68, 65] width 79 height 9
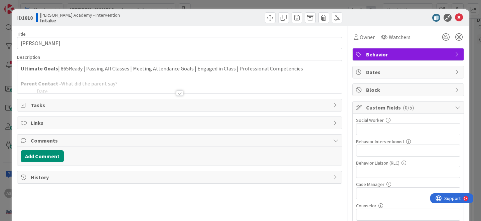
click at [176, 93] on div at bounding box center [179, 92] width 7 height 5
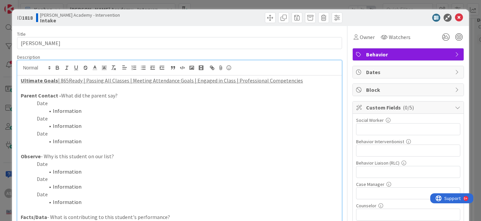
click at [47, 164] on p "Date" at bounding box center [179, 164] width 317 height 8
drag, startPoint x: 88, startPoint y: 169, endPoint x: 52, endPoint y: 169, distance: 36.4
click at [52, 169] on li "Information" at bounding box center [183, 172] width 309 height 8
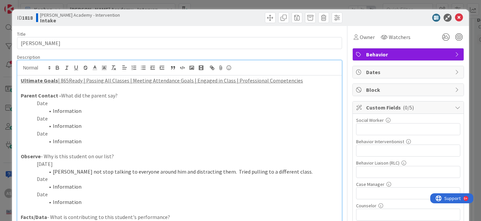
click at [202, 172] on li "[PERSON_NAME] not stop talking to everyone around him and distracting them. Tri…" at bounding box center [183, 172] width 309 height 8
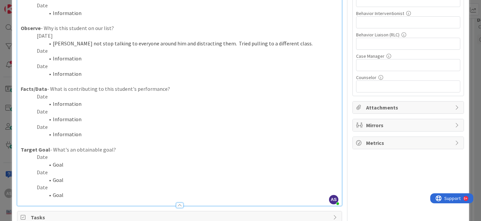
scroll to position [128, 0]
click at [389, 66] on input "text" at bounding box center [408, 65] width 104 height 12
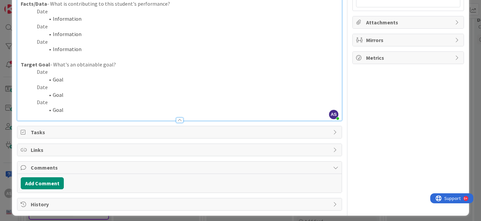
scroll to position [217, 0]
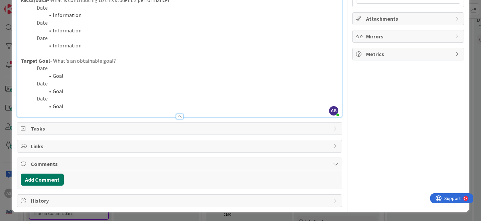
click at [49, 180] on button "Add Comment" at bounding box center [42, 180] width 43 height 12
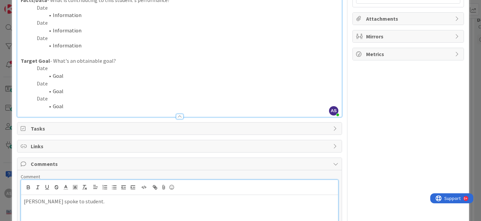
scroll to position [265, 0]
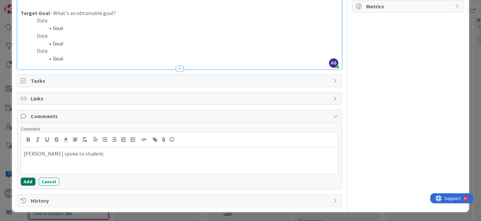
click at [23, 182] on button "Add" at bounding box center [28, 182] width 15 height 8
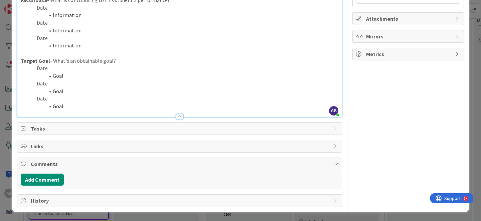
scroll to position [0, 0]
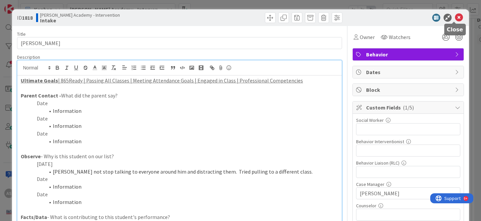
click at [455, 18] on icon at bounding box center [459, 18] width 8 height 8
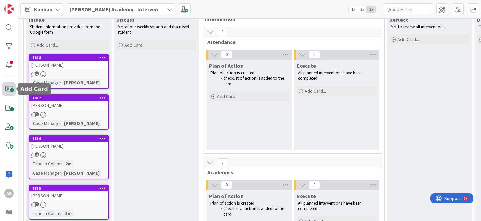
click at [7, 90] on span at bounding box center [8, 88] width 13 height 13
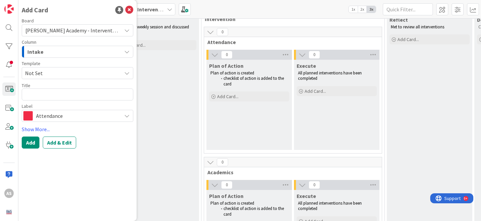
click at [73, 72] on span "Not Set" at bounding box center [70, 73] width 91 height 9
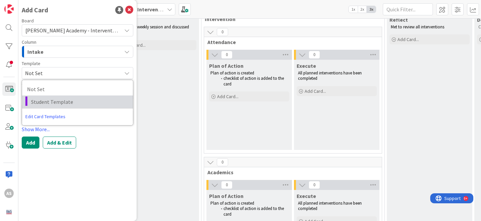
click at [71, 100] on span "Student Template" at bounding box center [79, 101] width 97 height 9
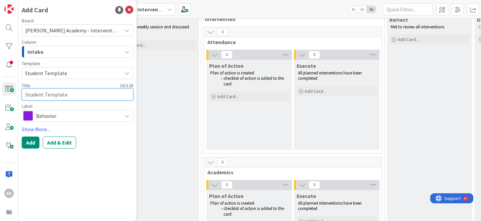
click at [64, 94] on textarea "Student Template" at bounding box center [77, 94] width 111 height 12
click at [34, 139] on button "Add" at bounding box center [31, 143] width 18 height 12
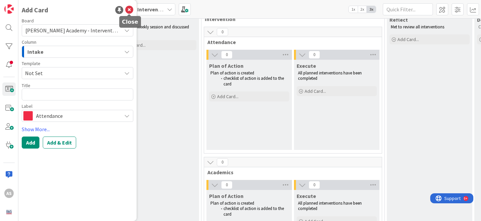
click at [129, 10] on icon at bounding box center [129, 10] width 8 height 8
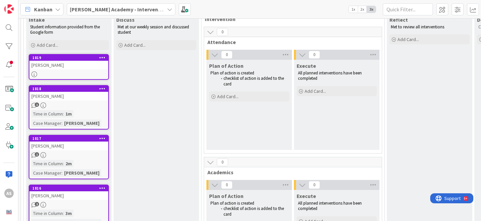
click at [53, 67] on div "[PERSON_NAME]" at bounding box center [68, 65] width 79 height 9
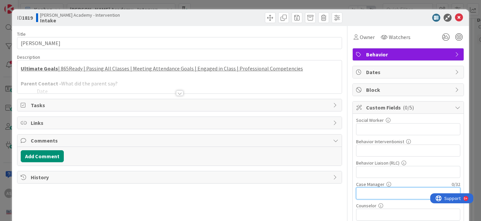
click at [372, 194] on input "text" at bounding box center [408, 193] width 104 height 12
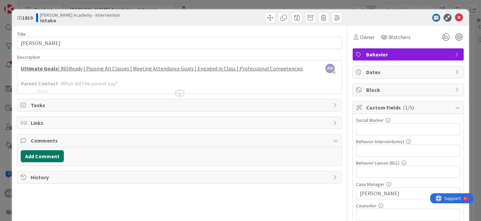
click at [45, 161] on button "Add Comment" at bounding box center [42, 156] width 43 height 12
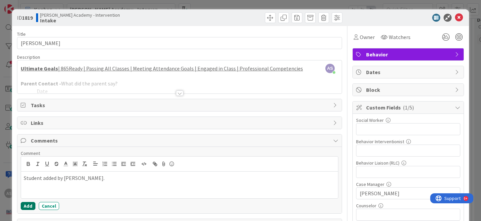
click at [28, 207] on button "Add" at bounding box center [28, 206] width 15 height 8
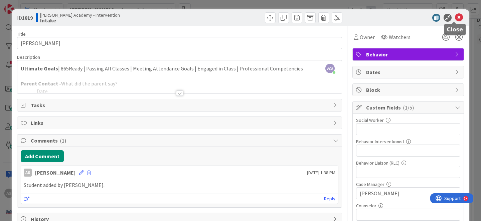
click at [455, 17] on icon at bounding box center [459, 18] width 8 height 8
